Goal: Task Accomplishment & Management: Use online tool/utility

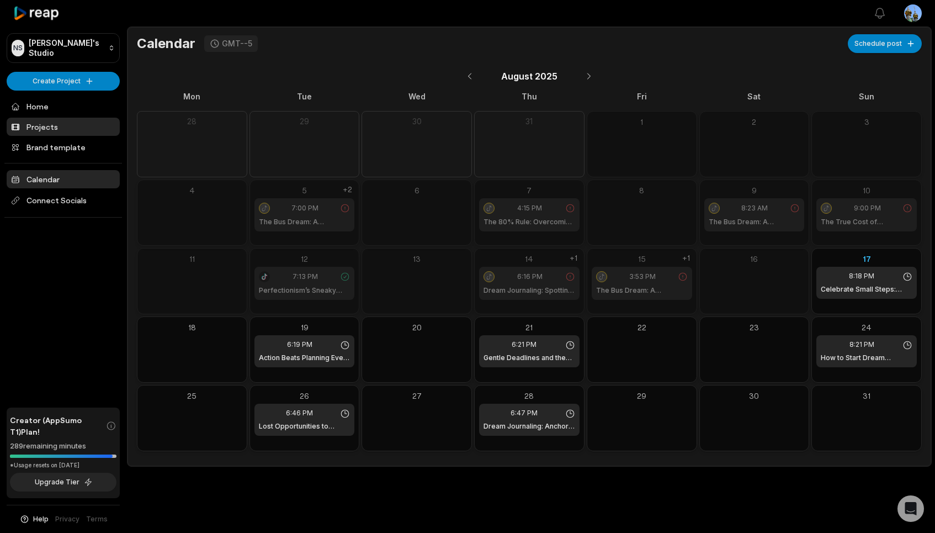
click at [57, 118] on link "Projects" at bounding box center [63, 127] width 113 height 18
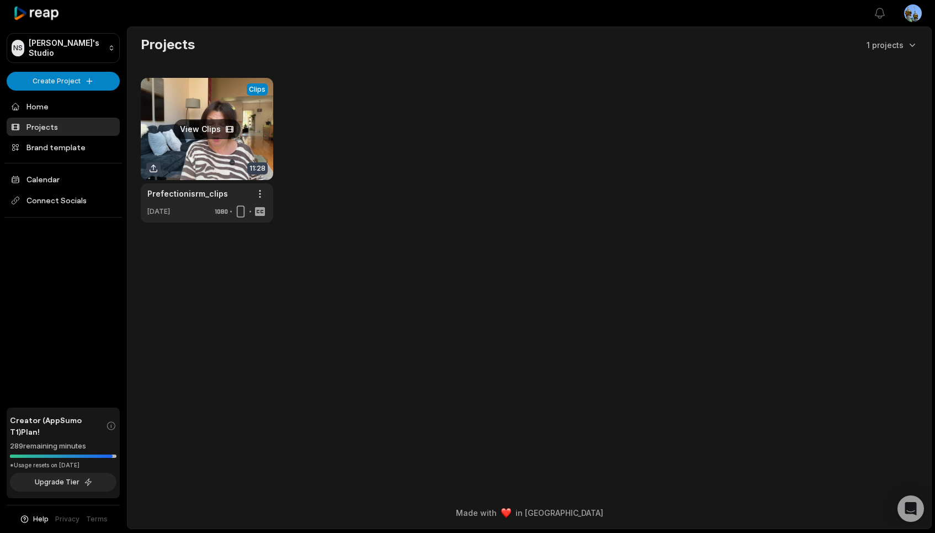
click at [227, 151] on link at bounding box center [207, 150] width 132 height 145
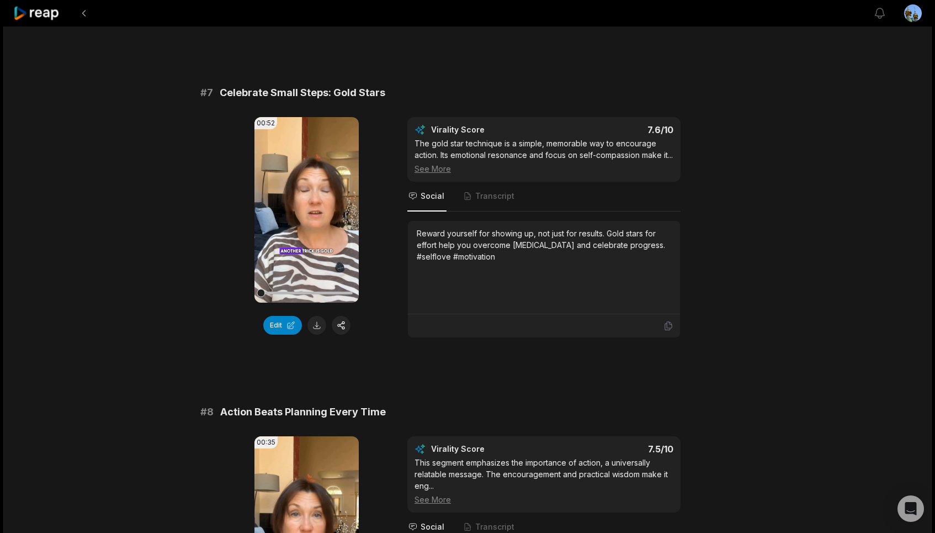
scroll to position [1977, 0]
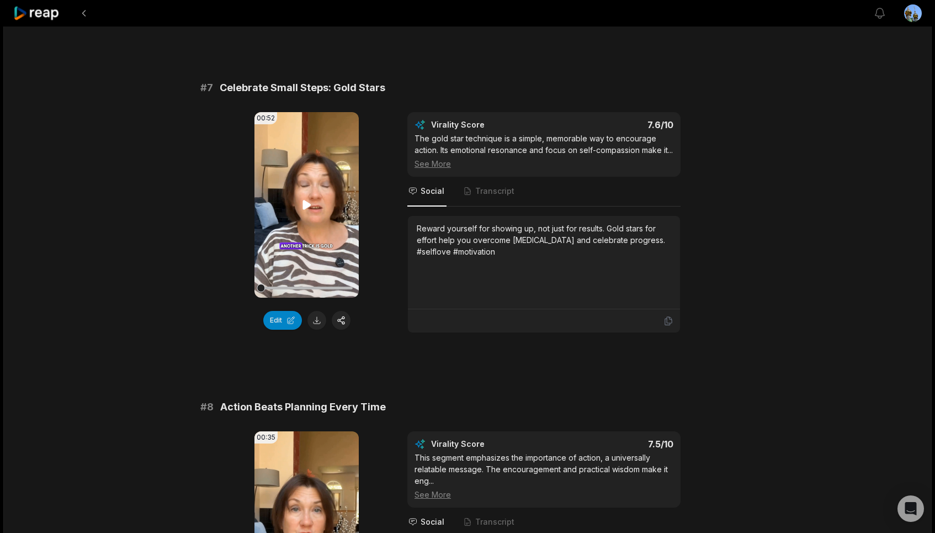
click at [305, 209] on icon at bounding box center [307, 204] width 8 height 9
